Goal: Task Accomplishment & Management: Manage account settings

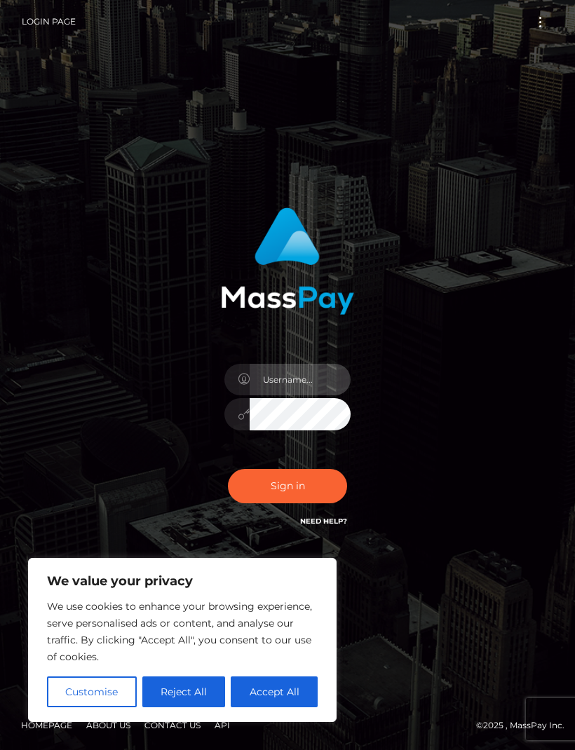
click at [313, 395] on input "text" at bounding box center [299, 380] width 101 height 32
type input "[EMAIL_ADDRESS][DOMAIN_NAME]"
click at [299, 503] on button "Sign in" at bounding box center [287, 486] width 119 height 34
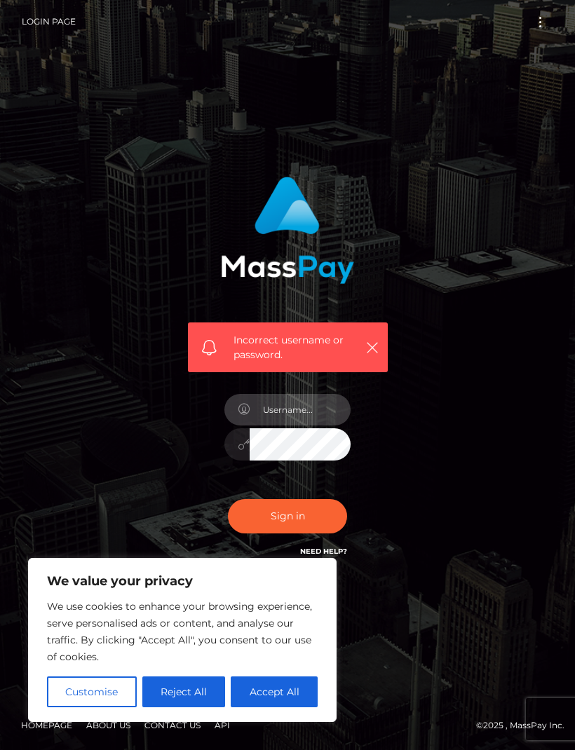
type input "[EMAIL_ADDRESS][DOMAIN_NAME]"
click at [317, 529] on button "Sign in" at bounding box center [287, 516] width 119 height 34
click at [402, 442] on div "Incorrect username or password." at bounding box center [288, 375] width 242 height 418
click at [310, 425] on input "text" at bounding box center [299, 410] width 101 height 32
type input "violetaroja09gmail.com"
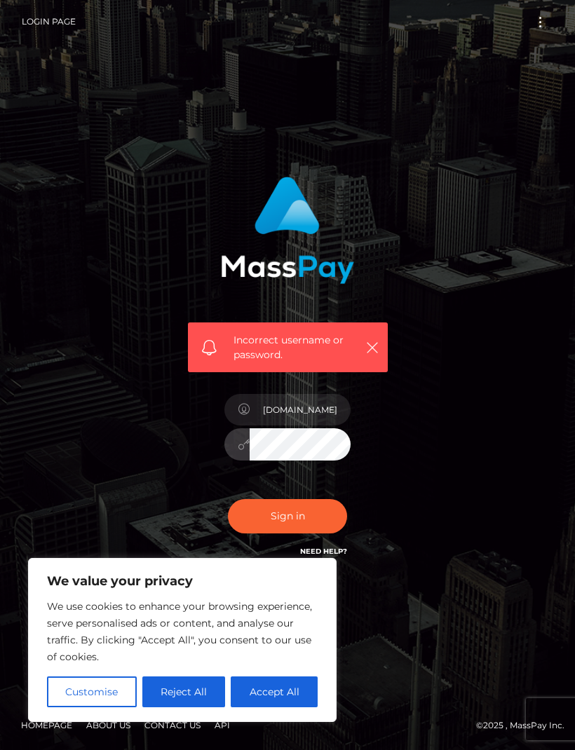
click at [287, 533] on button "Sign in" at bounding box center [287, 516] width 119 height 34
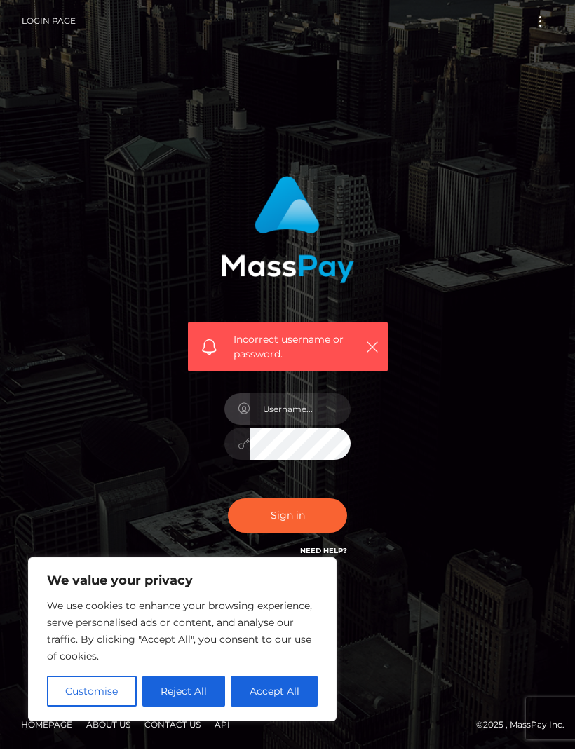
click at [295, 707] on button "Accept All" at bounding box center [274, 691] width 87 height 31
checkbox input "true"
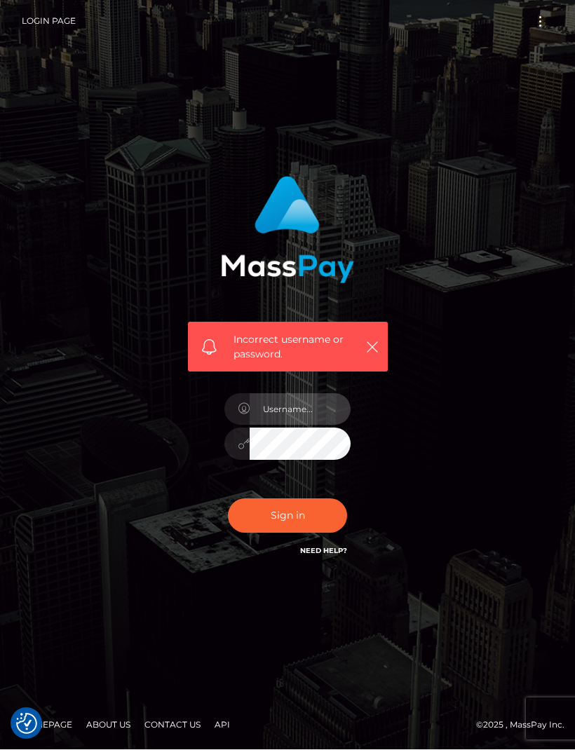
click at [317, 425] on input "text" at bounding box center [299, 410] width 101 height 32
type input "[EMAIL_ADDRESS][DOMAIN_NAME]"
click at [317, 533] on button "Sign in" at bounding box center [287, 516] width 119 height 34
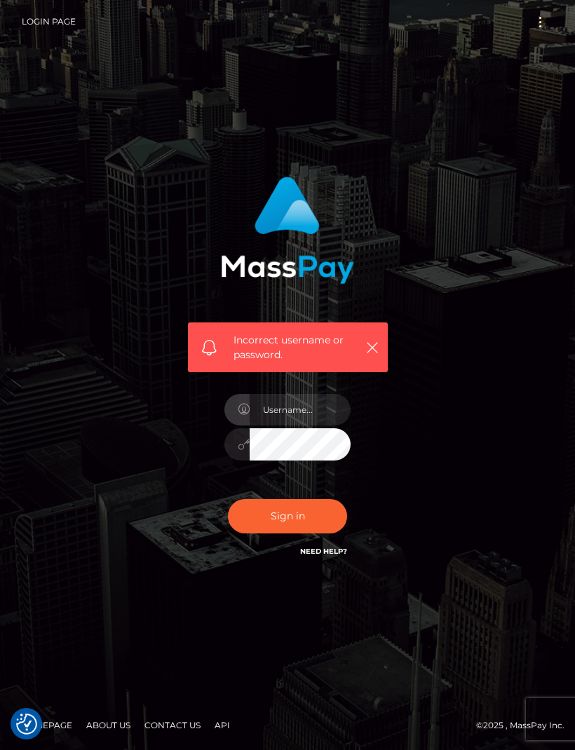
click at [377, 355] on icon "button" at bounding box center [372, 348] width 14 height 14
click at [339, 556] on link "Need Help?" at bounding box center [323, 551] width 47 height 9
click at [322, 425] on input "text" at bounding box center [299, 410] width 101 height 32
type input "[EMAIL_ADDRESS][DOMAIN_NAME]"
click at [287, 533] on button "Sign in" at bounding box center [287, 516] width 119 height 34
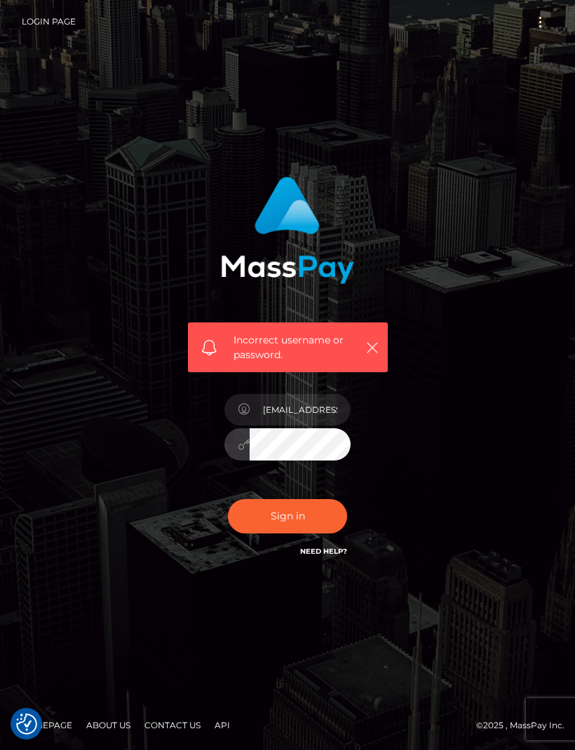
click at [496, 454] on div "Incorrect username or password. [EMAIL_ADDRESS][DOMAIN_NAME]" at bounding box center [287, 375] width 505 height 418
click at [308, 524] on button "Sign in" at bounding box center [287, 516] width 119 height 34
click at [303, 523] on button "Sign in" at bounding box center [287, 516] width 119 height 34
click at [309, 533] on button "Sign in" at bounding box center [287, 516] width 119 height 34
click at [305, 530] on button "Sign in" at bounding box center [287, 516] width 119 height 34
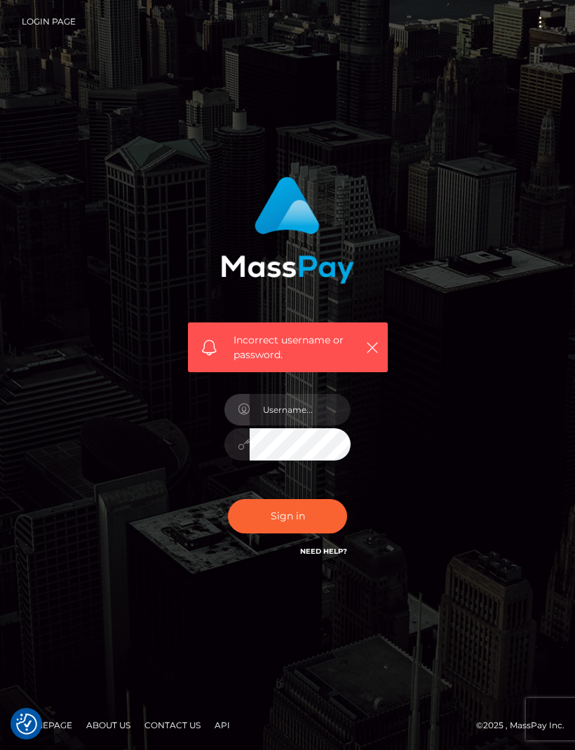
click at [472, 241] on div "Incorrect username or password." at bounding box center [287, 375] width 505 height 418
click at [46, 34] on link "Login Page" at bounding box center [49, 21] width 54 height 29
